Goal: Find specific page/section: Find specific page/section

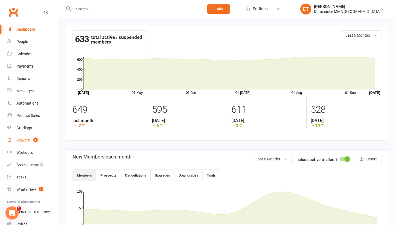
click at [21, 140] on div "Waivers" at bounding box center [22, 140] width 13 height 4
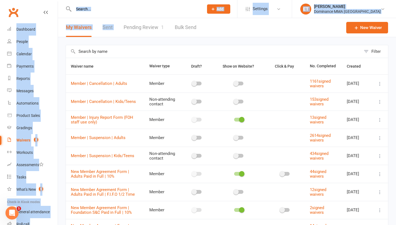
click at [150, 18] on ui-view "Prospect Member Non-attending contact Class / event Appointment Grading event T…" at bounding box center [198, 145] width 396 height 288
click at [141, 34] on link "Pending Review 1" at bounding box center [144, 27] width 40 height 19
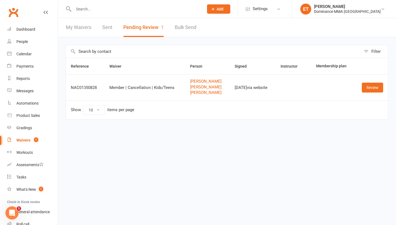
click at [130, 143] on html "Prospect Member Non-attending contact Class / event Appointment Grading event T…" at bounding box center [198, 71] width 396 height 143
click at [37, 29] on link "Dashboard" at bounding box center [32, 29] width 51 height 12
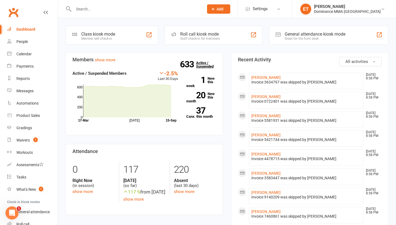
click at [198, 68] on link "633 Active / Suspended" at bounding box center [208, 64] width 24 height 15
